Goal: Share content: Share content

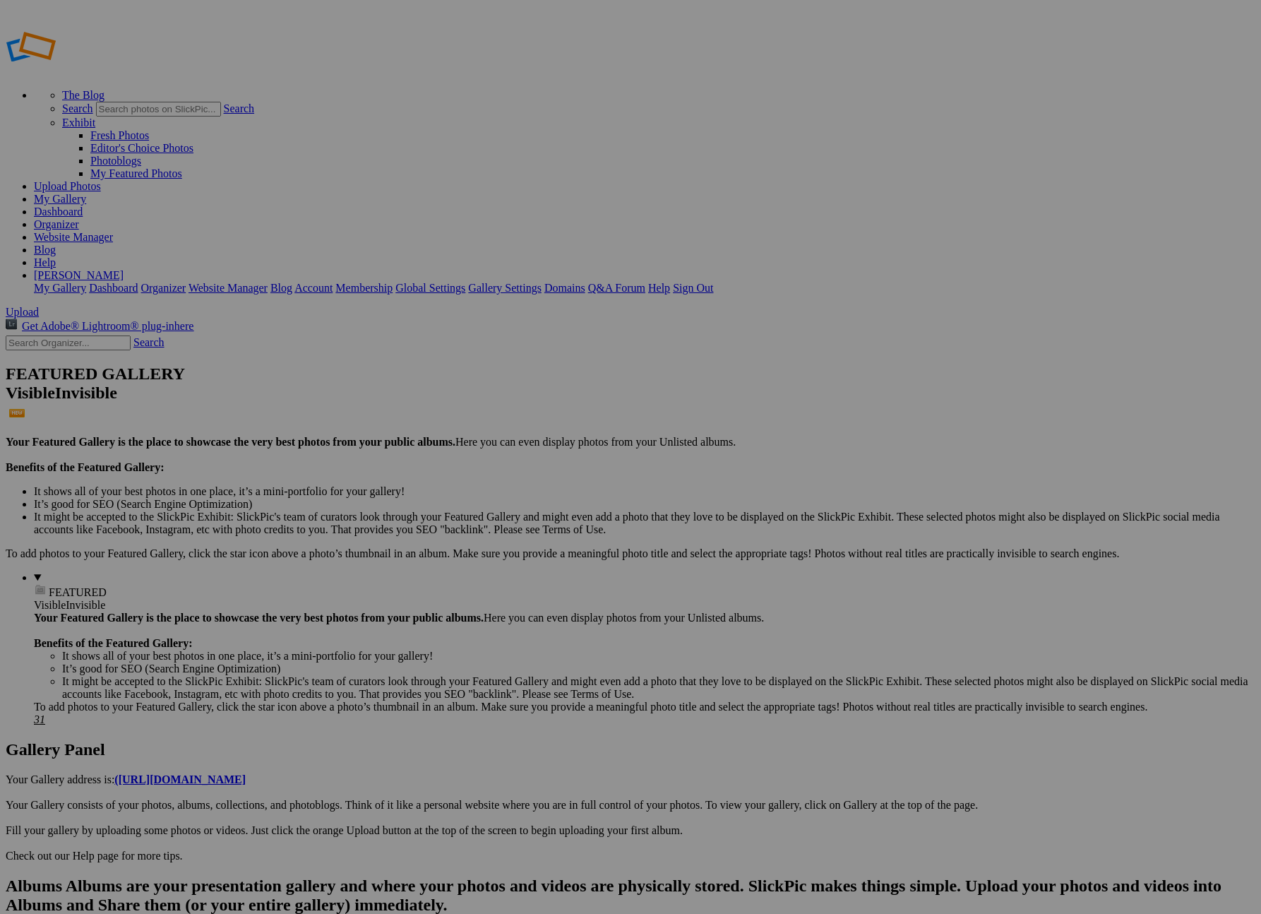
type input "Cumpleaños Mia 2025"
click at [504, 528] on span "Create" at bounding box center [490, 534] width 30 height 12
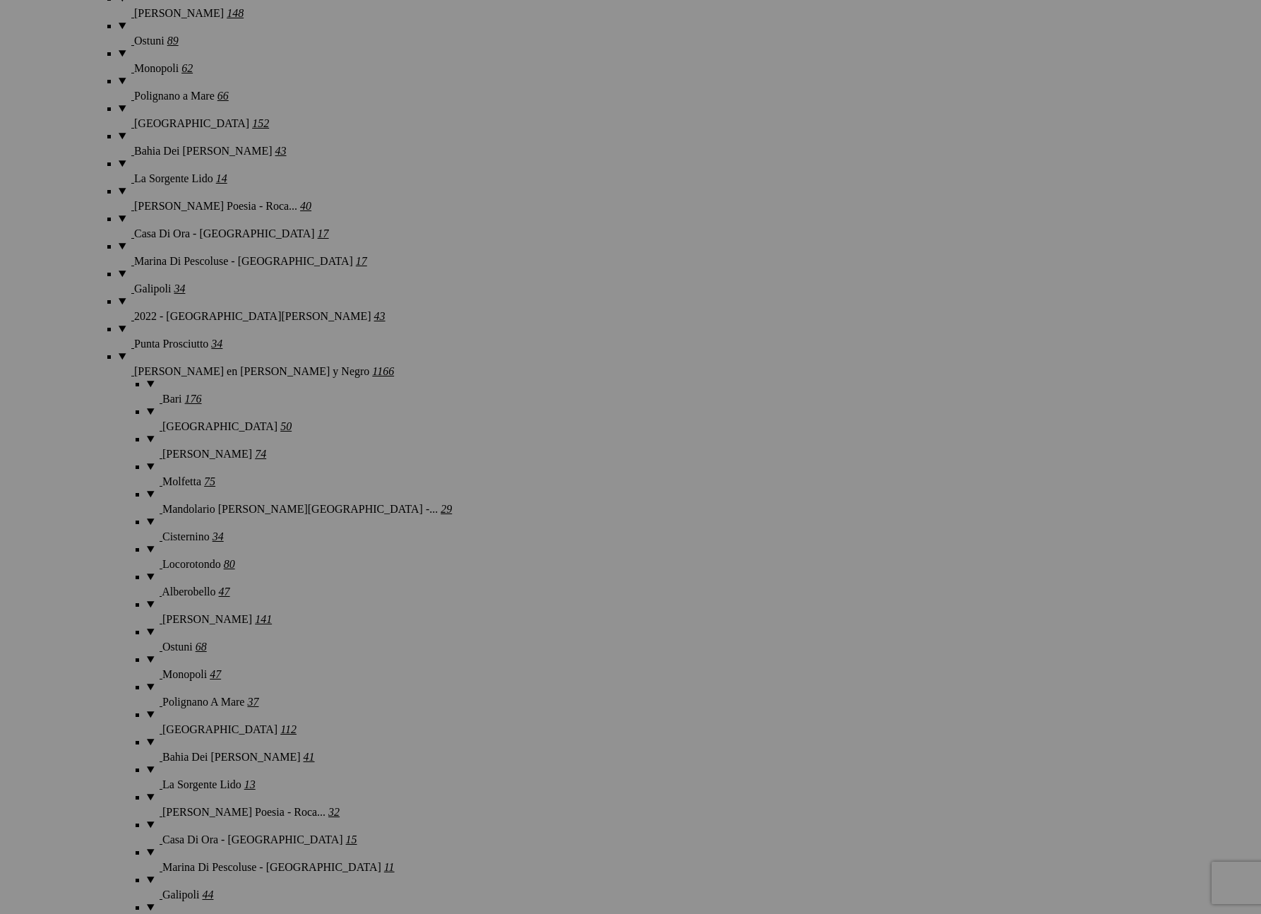
scroll to position [3248, 0]
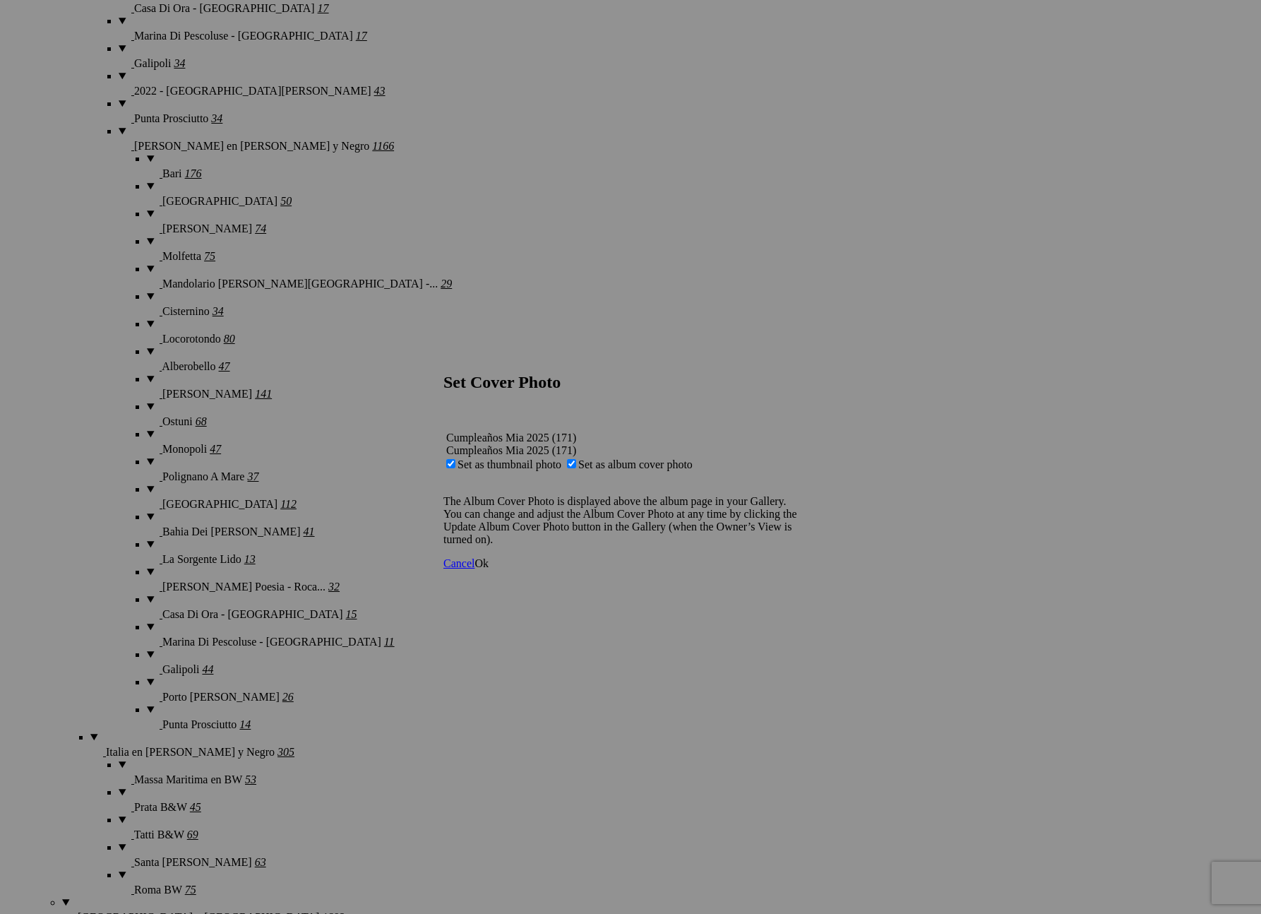
click at [489, 569] on span "Ok" at bounding box center [482, 563] width 14 height 12
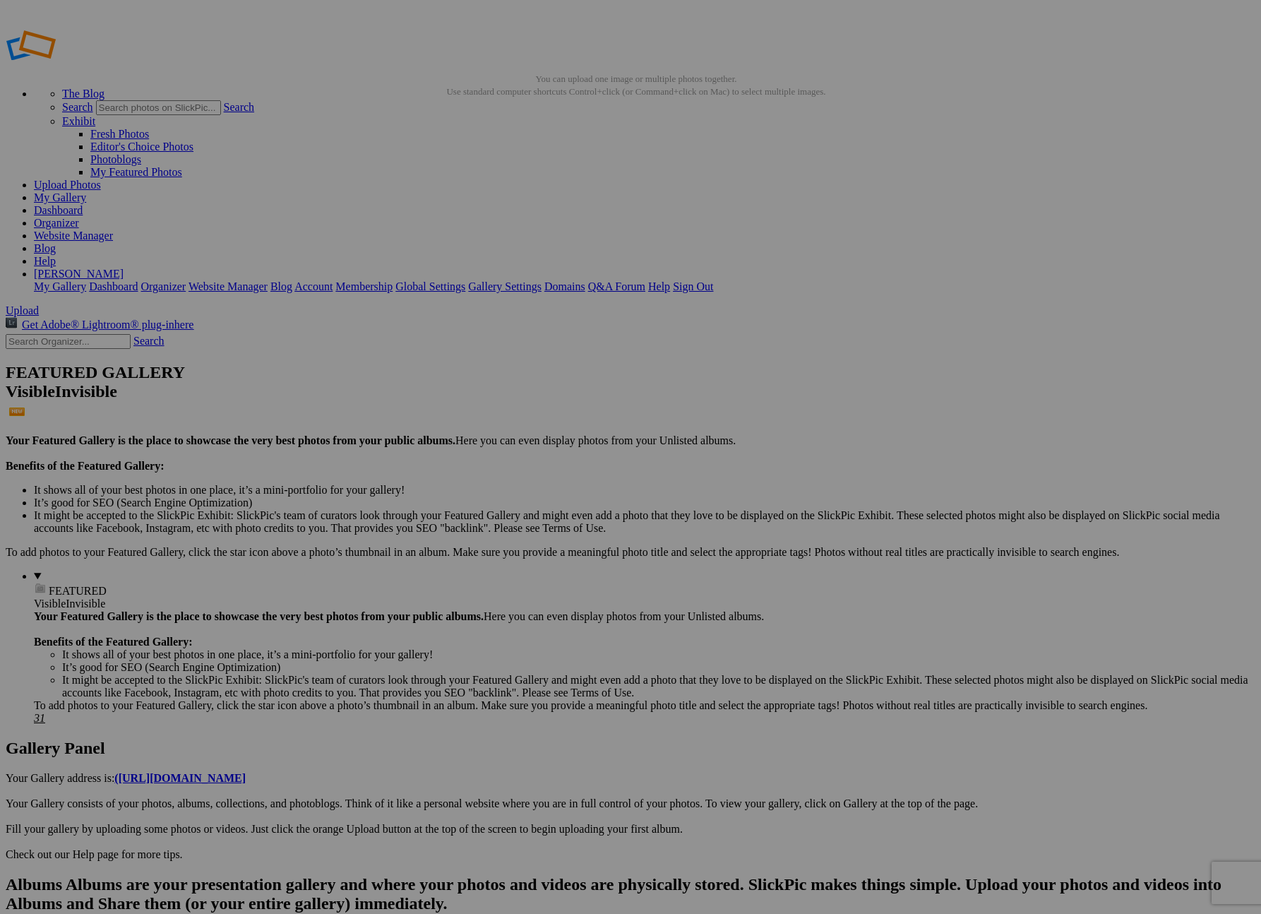
scroll to position [0, 0]
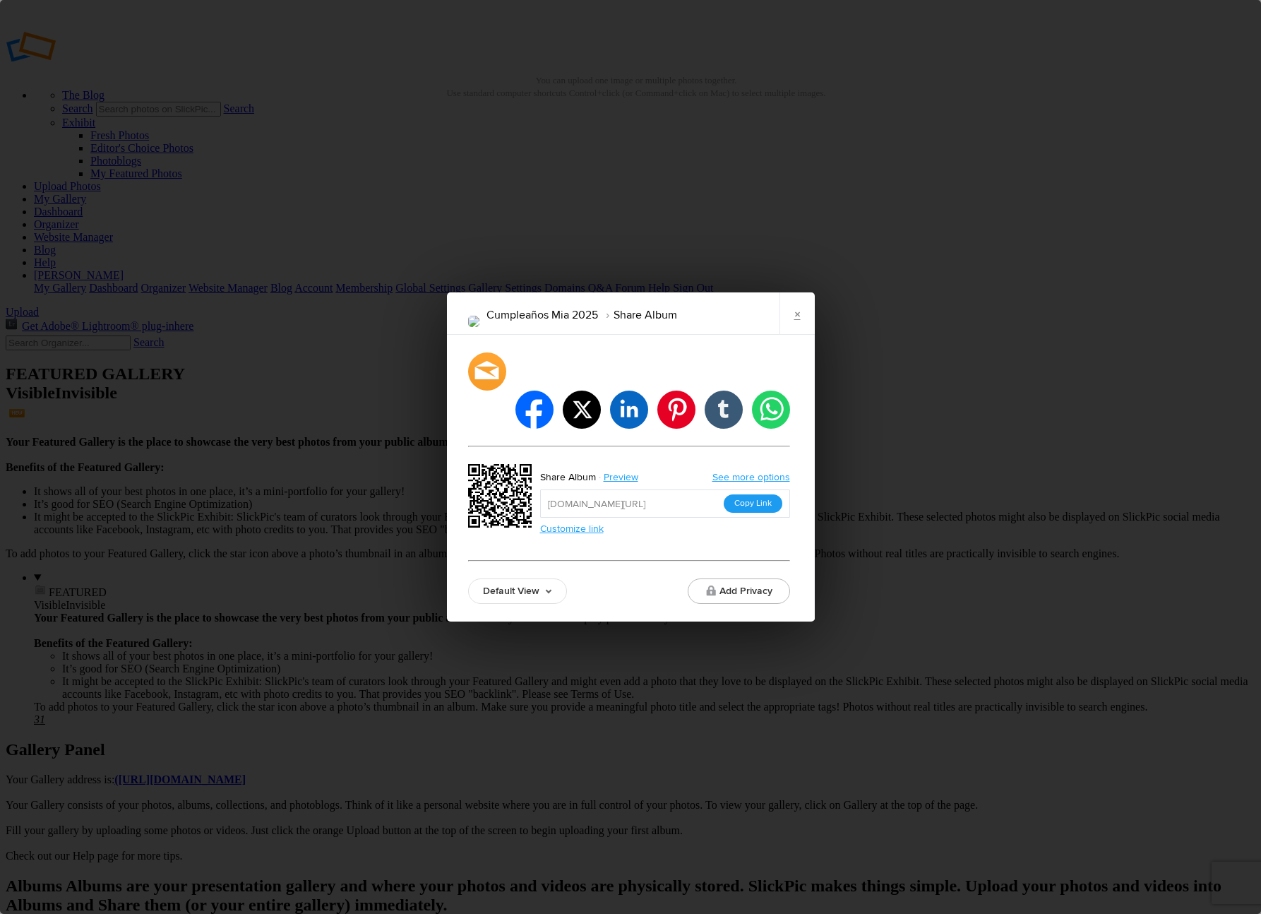
click at [748, 494] on button "Copy Link" at bounding box center [753, 503] width 59 height 18
click at [573, 523] on link "Customize link" at bounding box center [572, 529] width 64 height 12
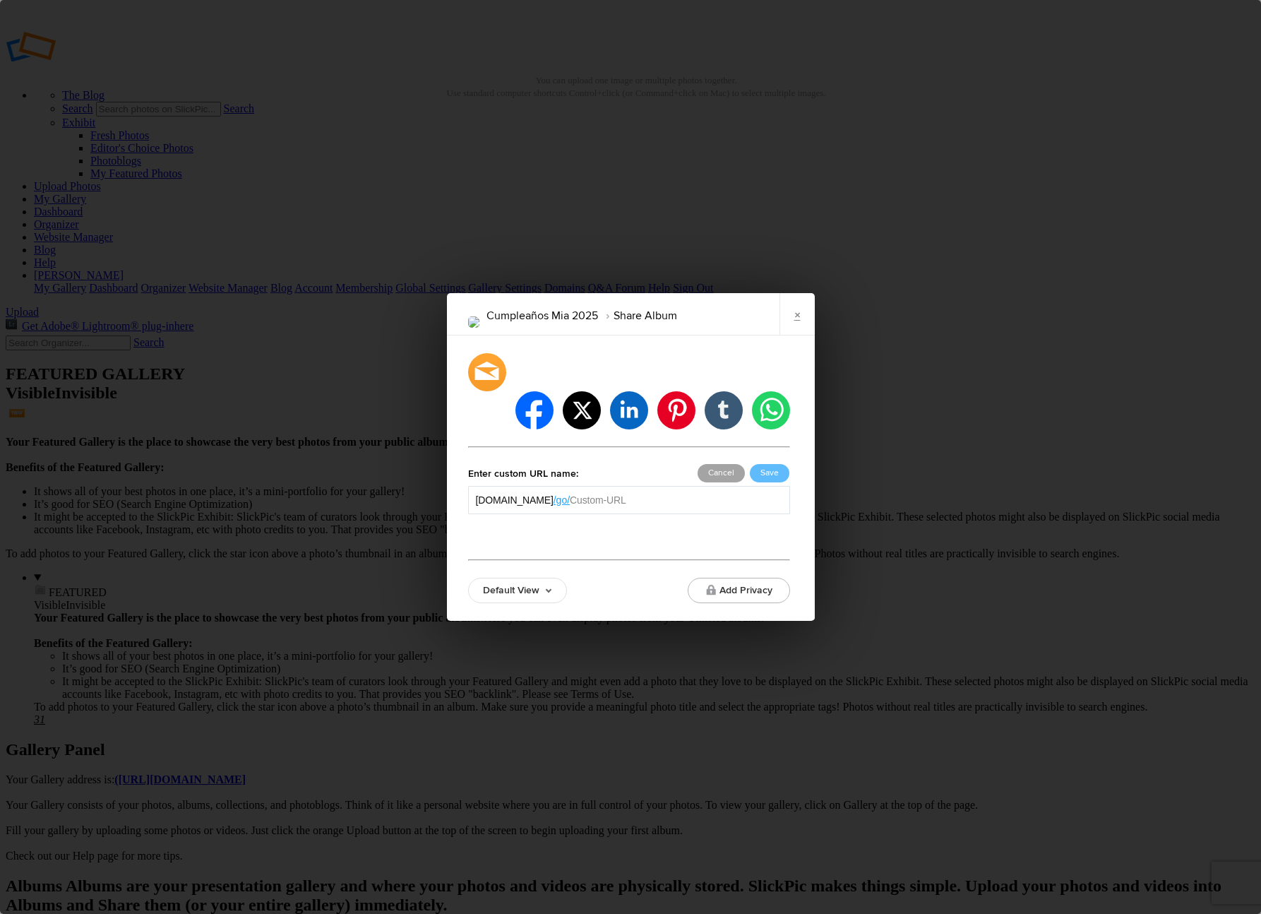
click at [711, 464] on button "Cancel" at bounding box center [721, 473] width 47 height 18
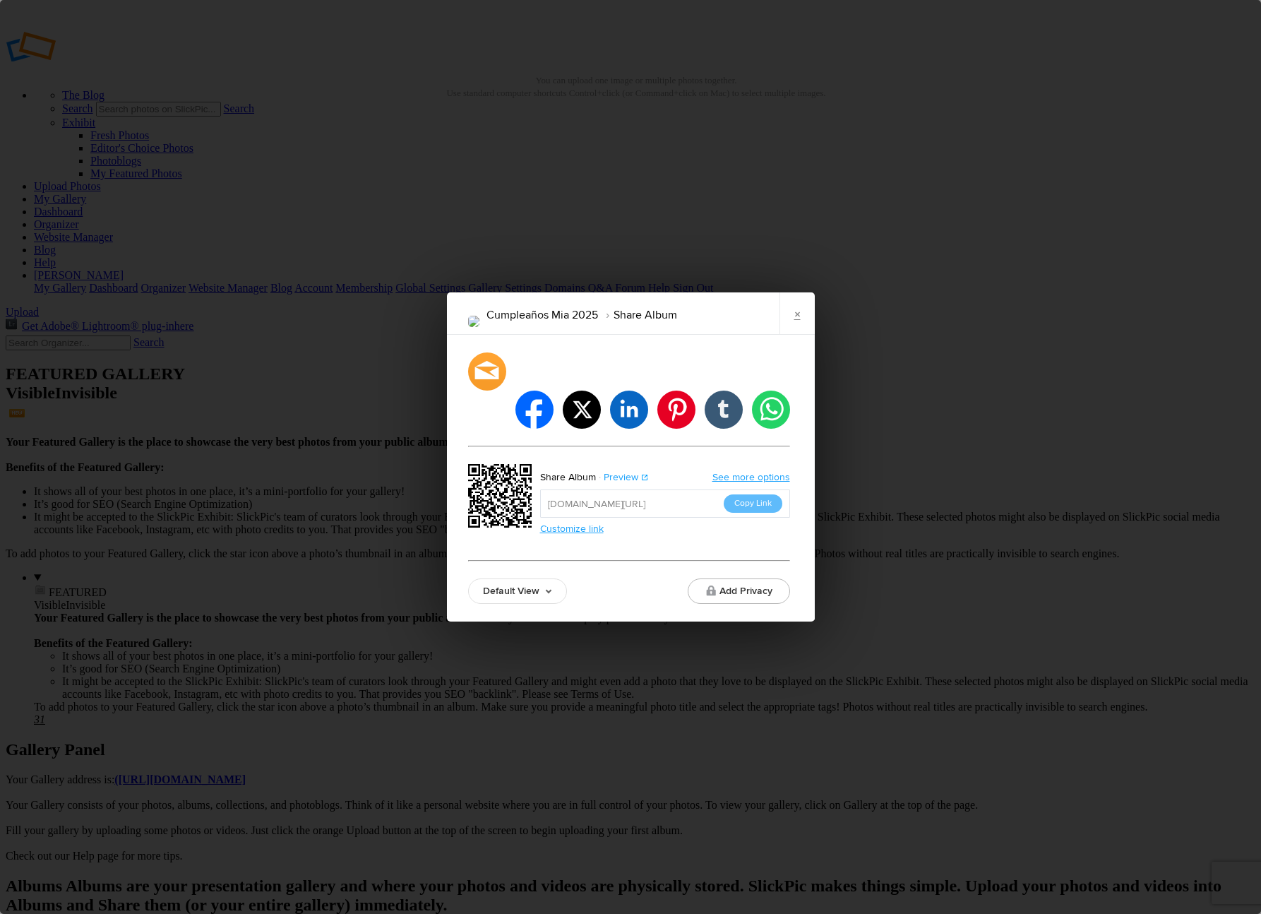
click at [624, 468] on link "Preview" at bounding box center [622, 477] width 53 height 18
